Goal: Register for event/course

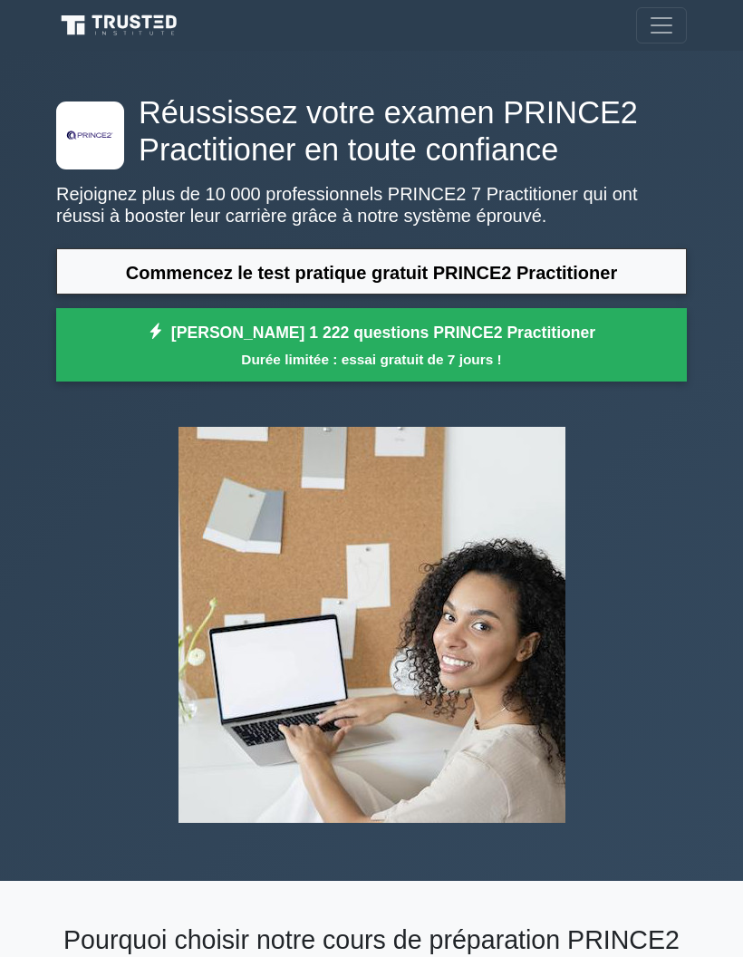
click at [471, 263] on font "Commencez le test pratique gratuit PRINCE2 Practitioner" at bounding box center [371, 273] width 491 height 20
click at [435, 340] on font "Débloquez 1 222 questions PRINCE2 Practitioner" at bounding box center [383, 333] width 424 height 18
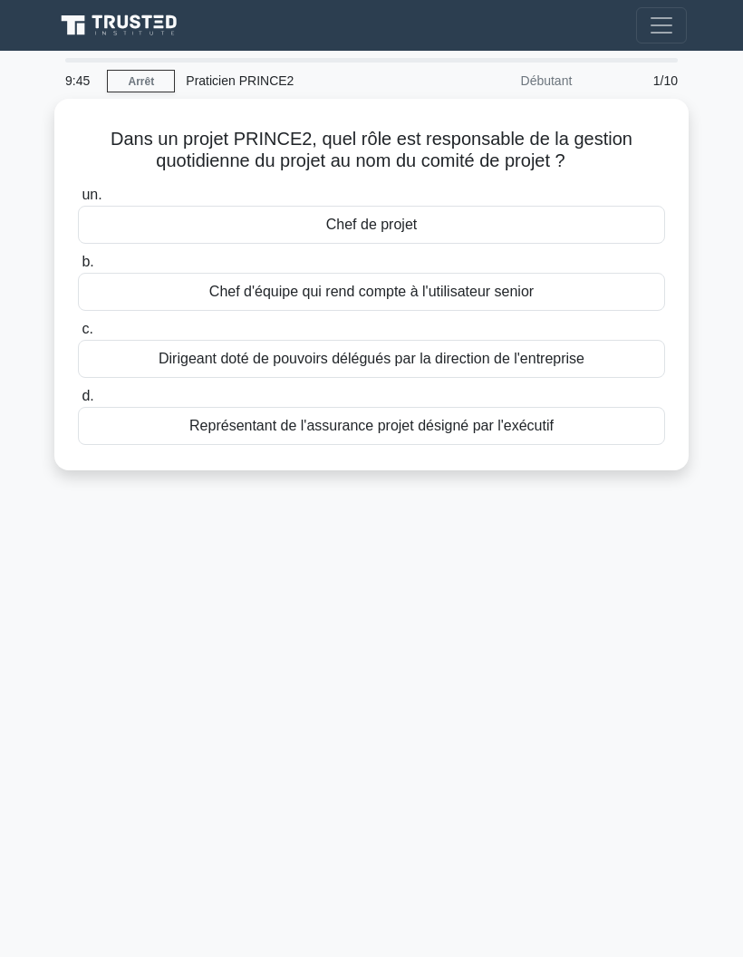
click at [467, 224] on div "Chef de projet" at bounding box center [371, 225] width 587 height 38
click at [78, 201] on input "un. Chef de projet" at bounding box center [78, 195] width 0 height 12
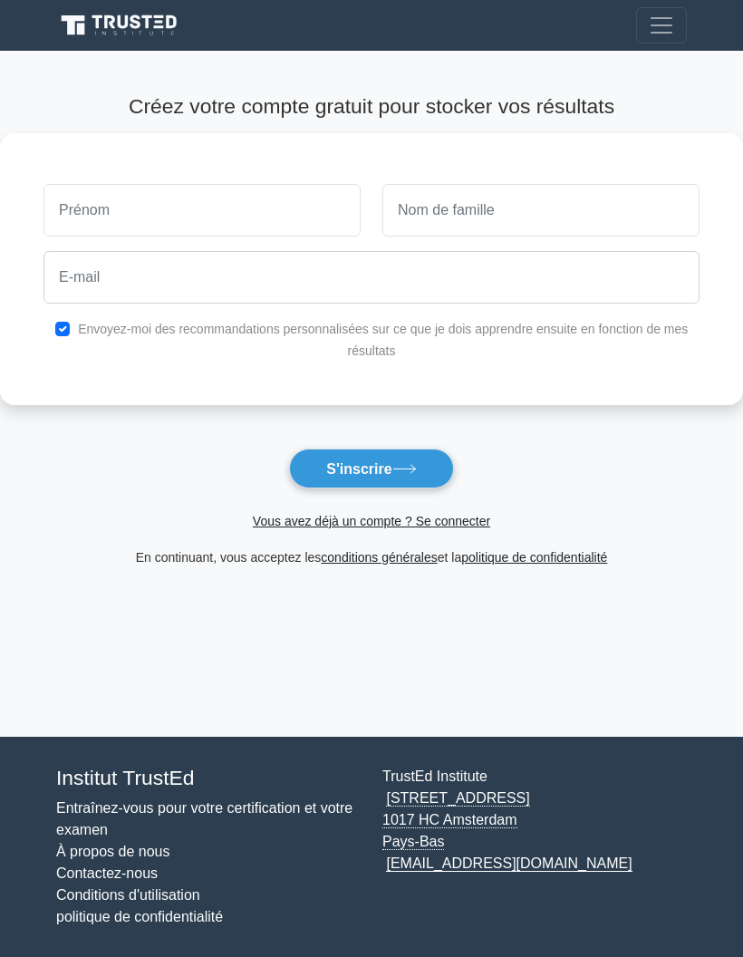
click at [295, 200] on input "text" at bounding box center [201, 210] width 317 height 53
type input "Max"
click at [496, 204] on input "text" at bounding box center [540, 210] width 317 height 53
type input "D"
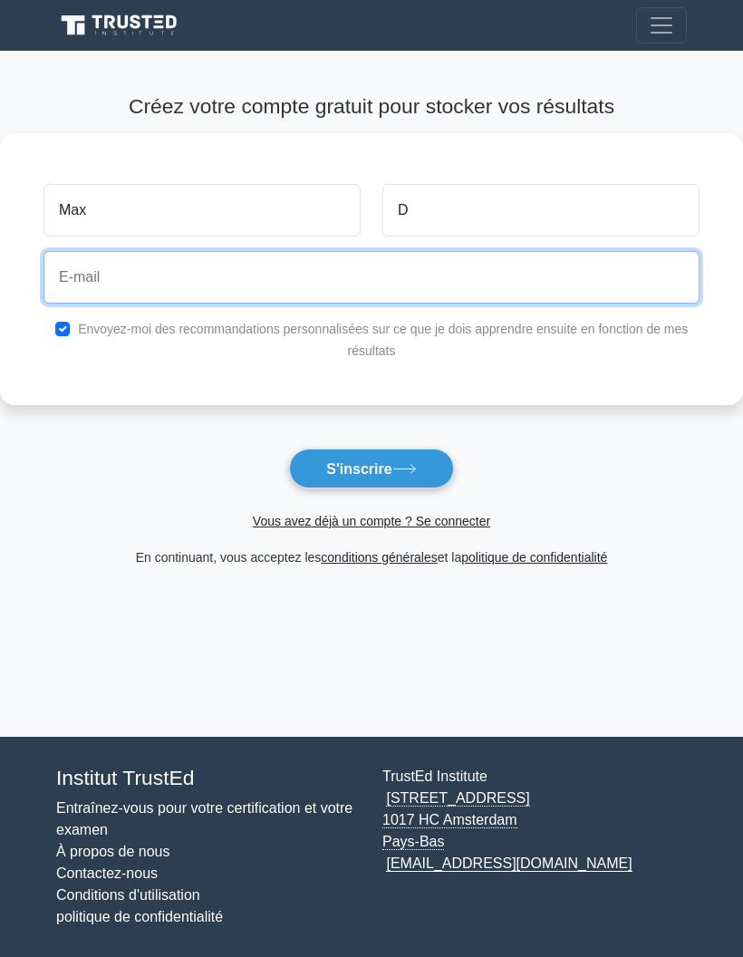
click at [397, 280] on input "email" at bounding box center [371, 277] width 656 height 53
click at [379, 270] on input "email" at bounding box center [371, 277] width 656 height 53
click at [380, 269] on input "email" at bounding box center [371, 277] width 656 height 53
paste input "[EMAIL_ADDRESS][DOMAIN_NAME]"
type input "[EMAIL_ADDRESS][DOMAIN_NAME]"
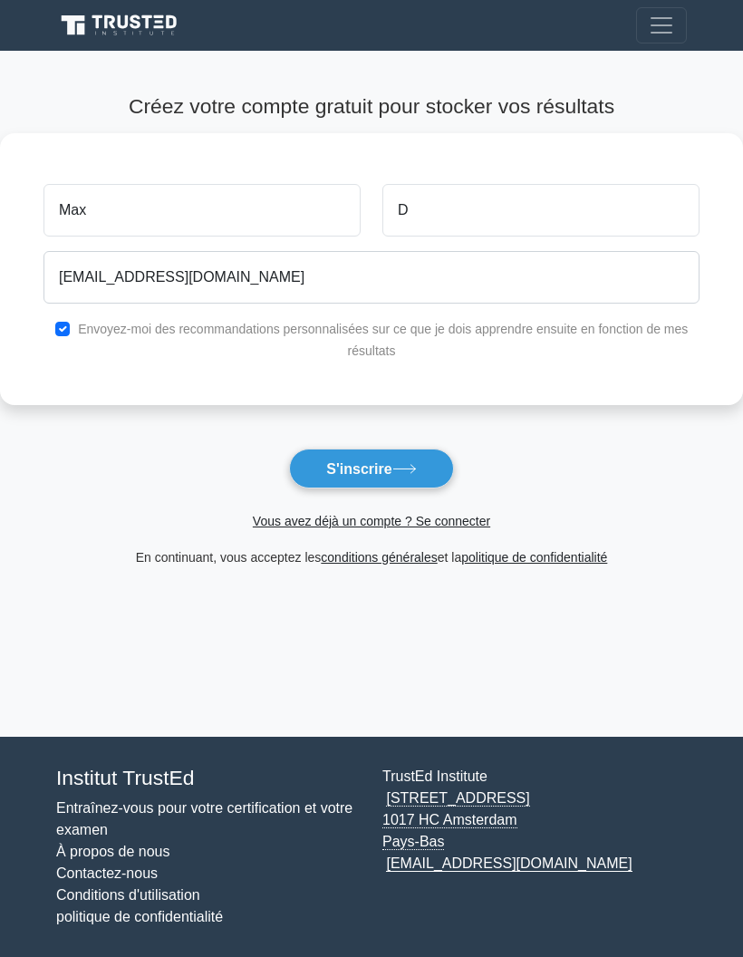
click at [410, 463] on button "S'inscrire" at bounding box center [371, 467] width 164 height 39
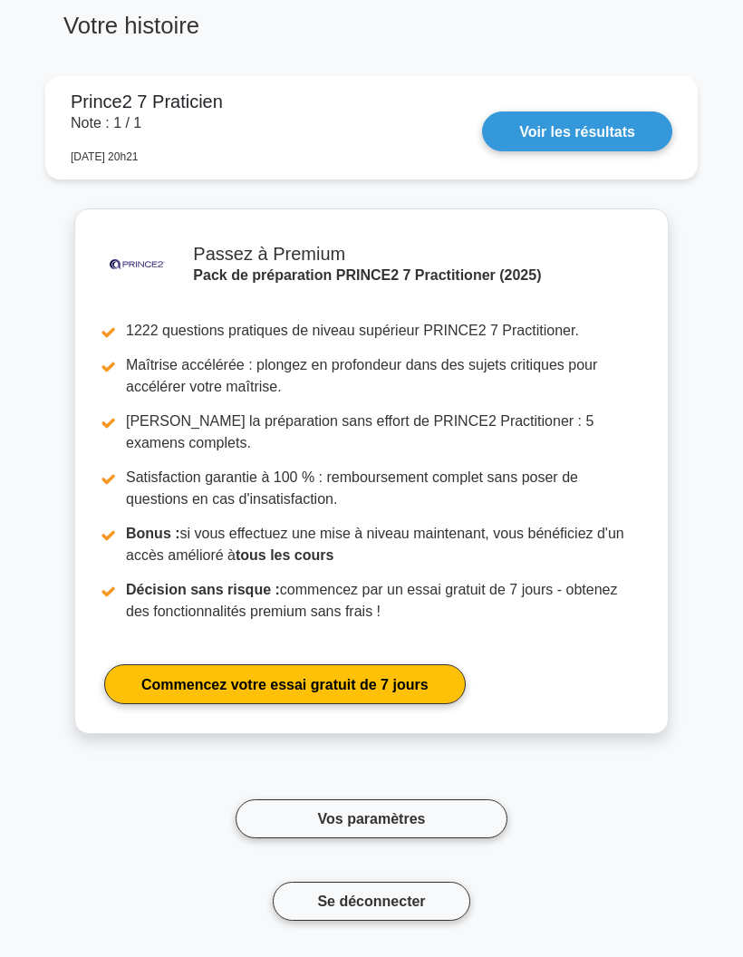
scroll to position [1317, 0]
click at [433, 680] on link "Commencez votre essai gratuit de 7 jours" at bounding box center [284, 683] width 361 height 39
